Goal: Check status: Check status

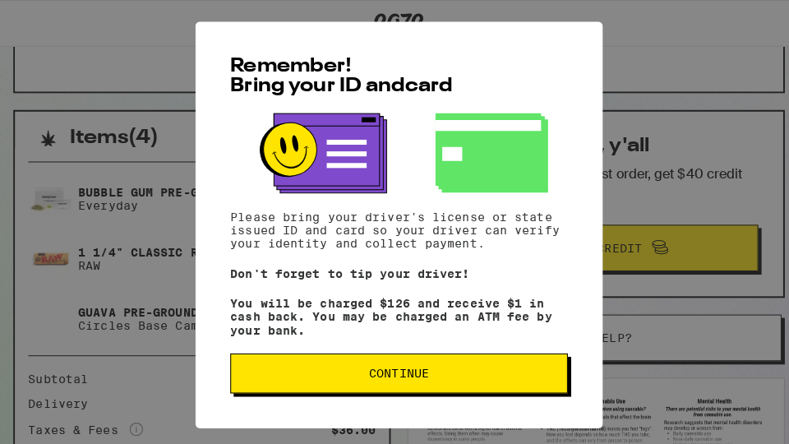
scroll to position [299, 0]
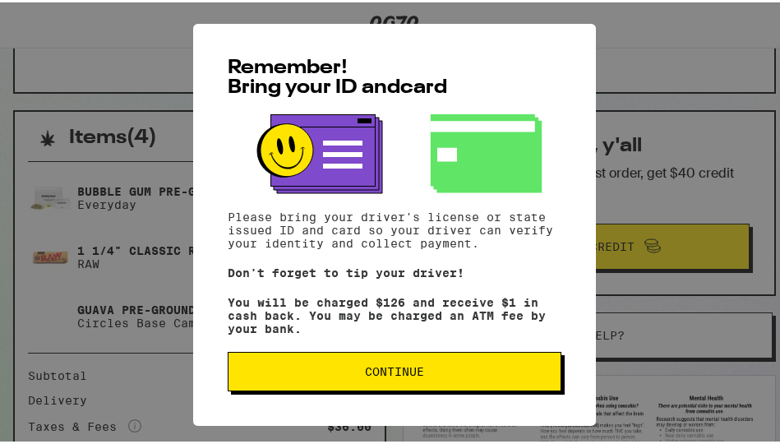
click at [380, 369] on span "Continue" at bounding box center [394, 368] width 59 height 11
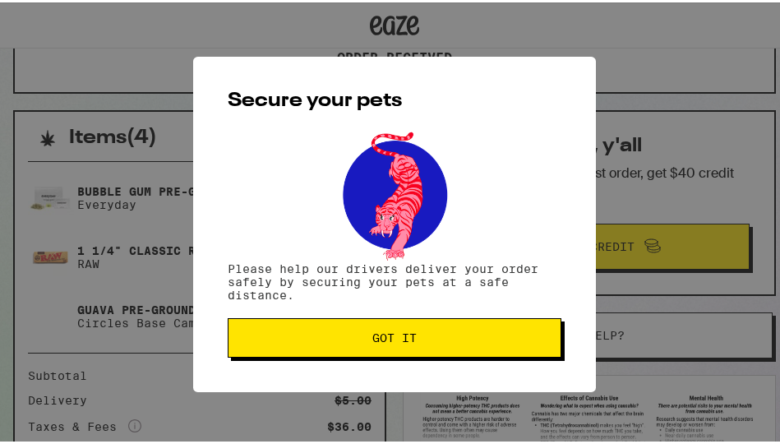
click at [388, 333] on span "Got it" at bounding box center [394, 334] width 44 height 11
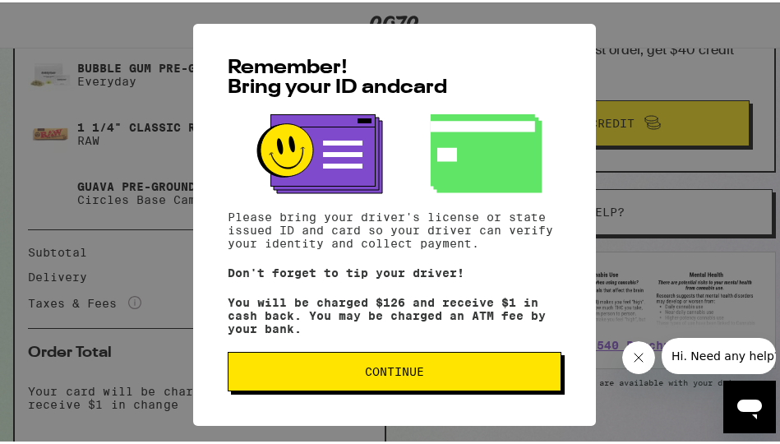
click at [379, 370] on span "Continue" at bounding box center [394, 368] width 59 height 11
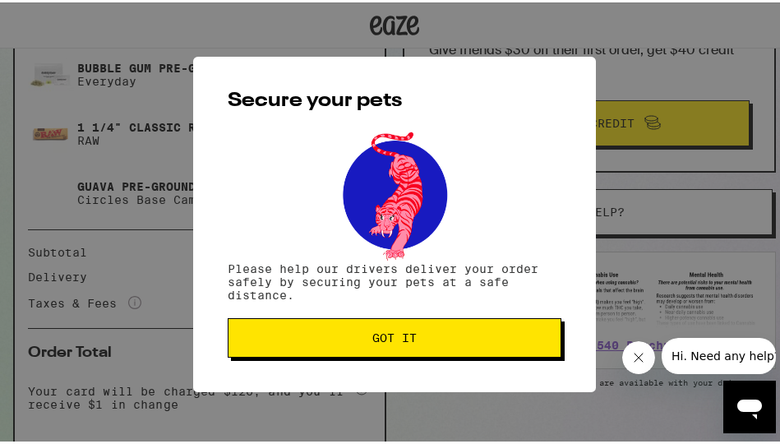
click at [383, 333] on span "Got it" at bounding box center [394, 334] width 44 height 11
